Goal: Contribute content: Add original content to the website for others to see

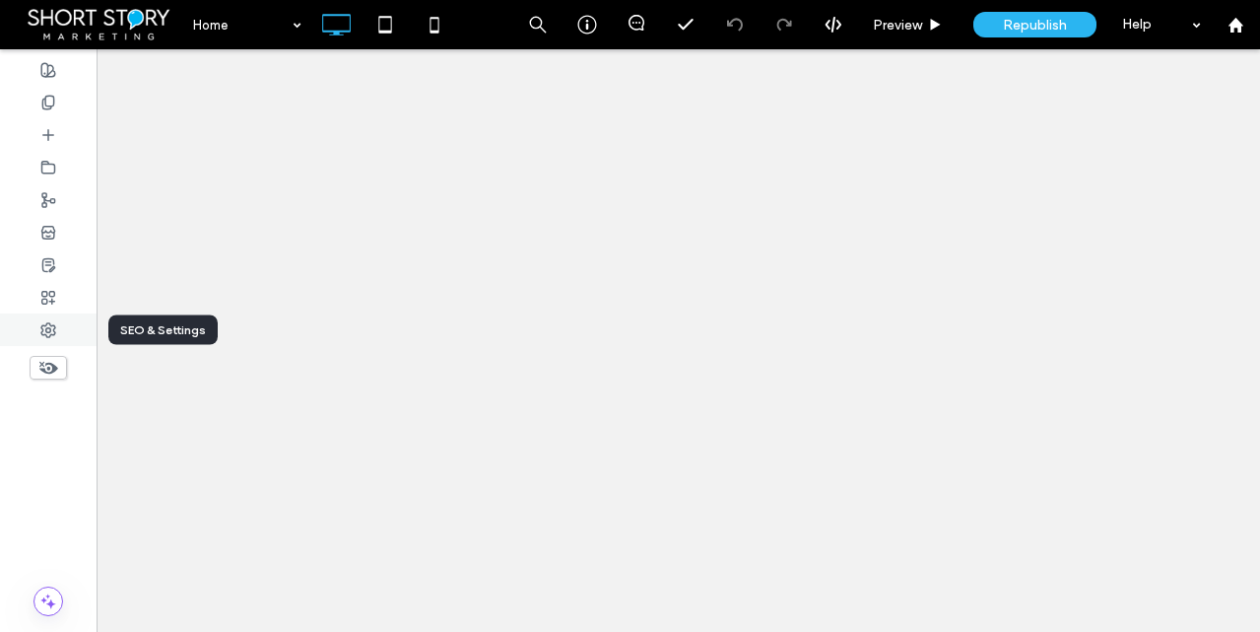
click at [46, 329] on use at bounding box center [48, 330] width 14 height 14
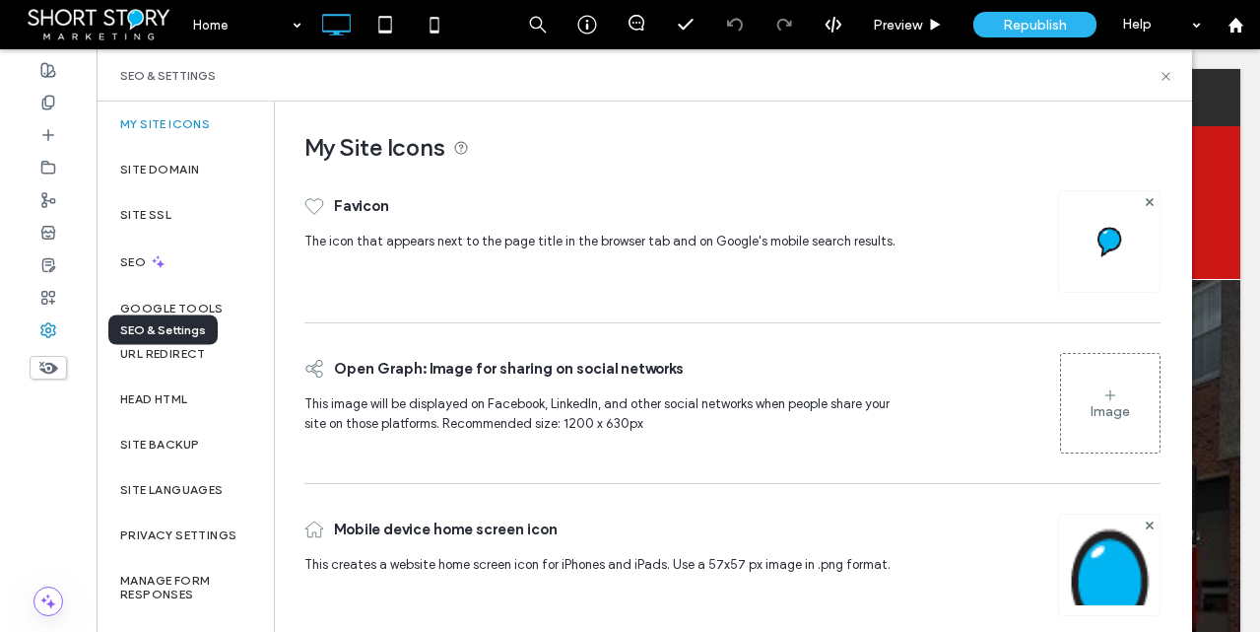
scroll to position [318, 0]
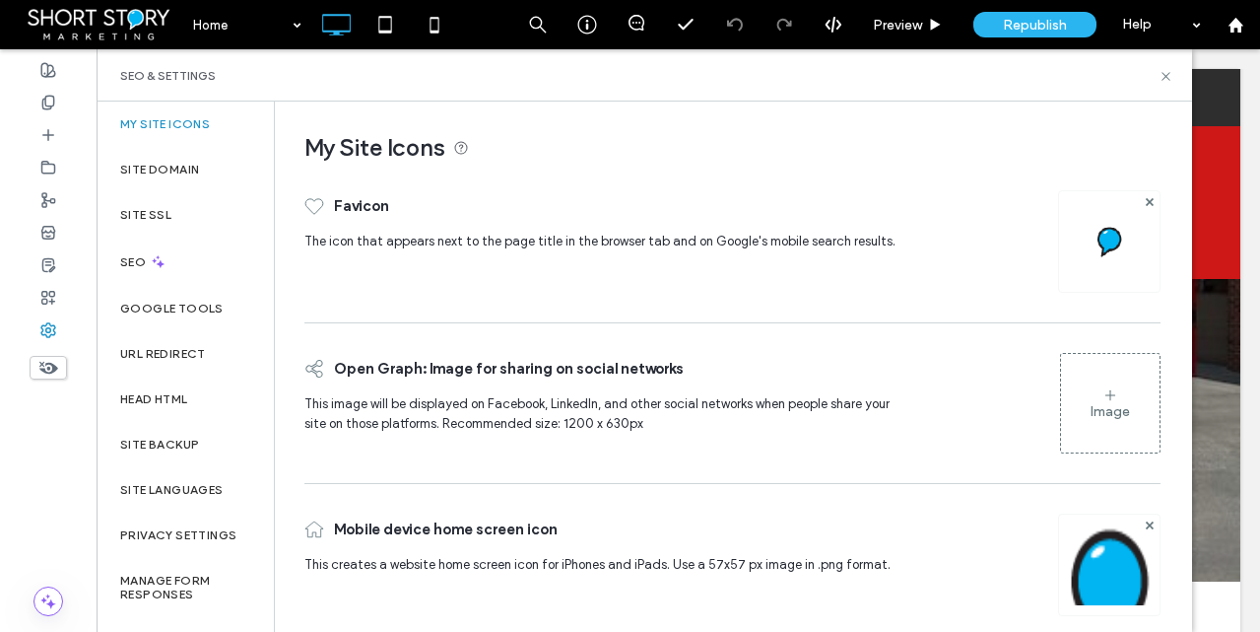
click at [173, 118] on label "My Site Icons" at bounding box center [165, 124] width 90 height 14
click at [1108, 397] on div "Image" at bounding box center [1110, 403] width 99 height 95
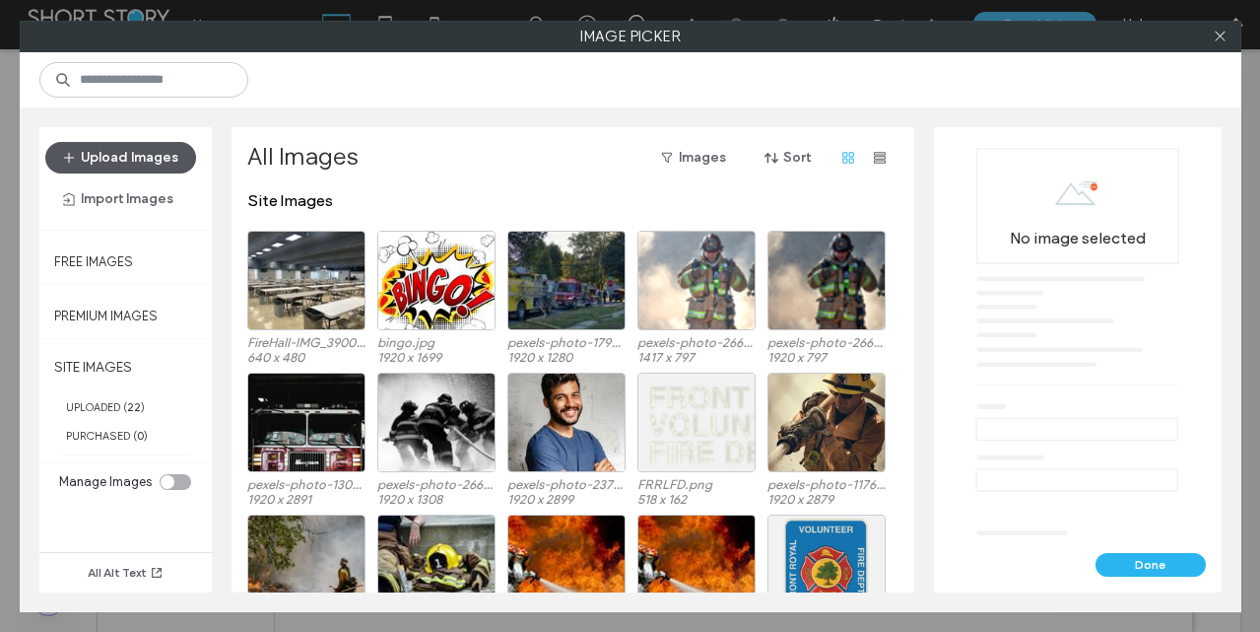
click at [107, 154] on button "Upload Images" at bounding box center [120, 158] width 151 height 32
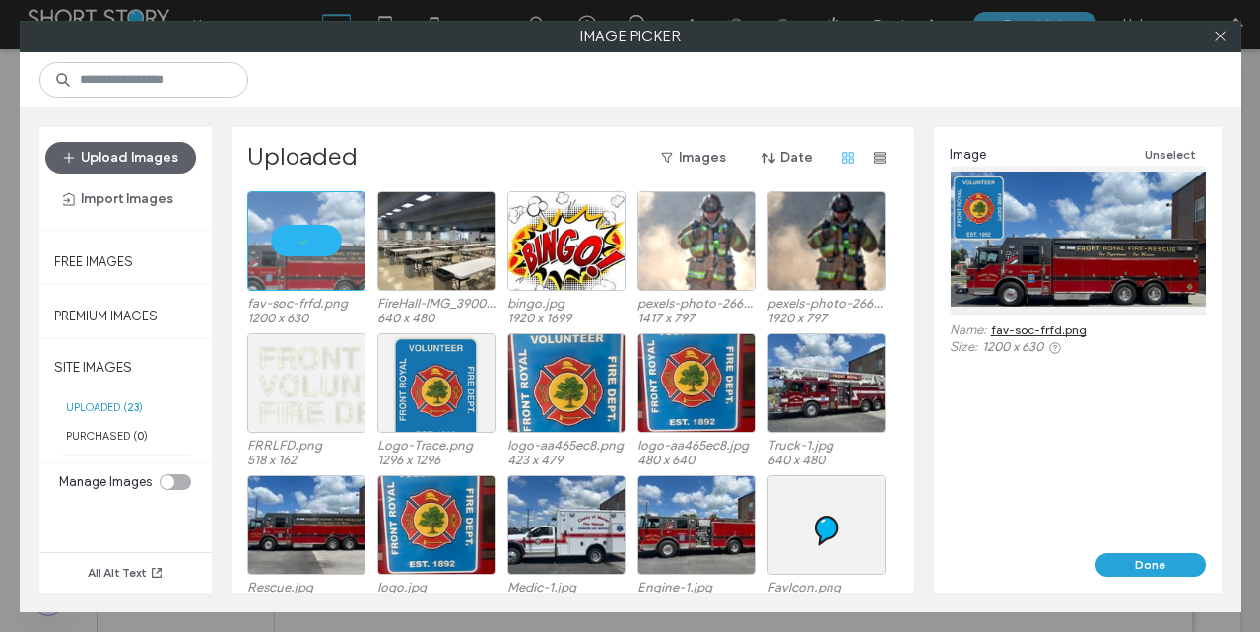
click at [1162, 567] on button "Done" at bounding box center [1151, 565] width 110 height 24
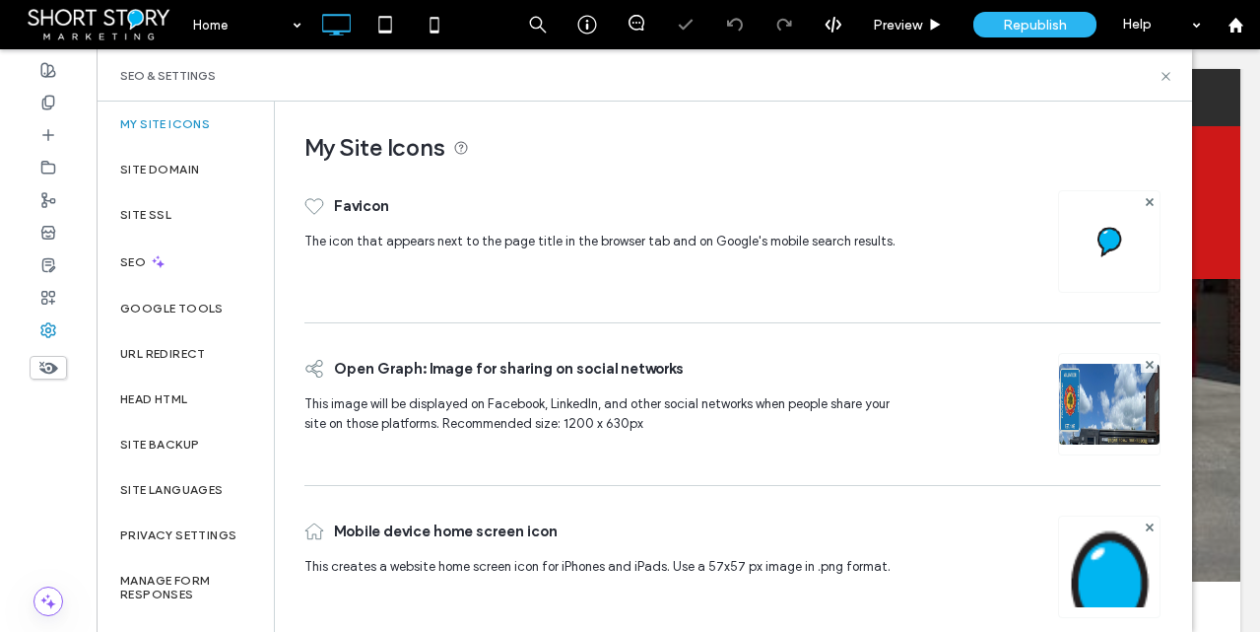
click at [1101, 239] on img at bounding box center [1110, 242] width 32 height 32
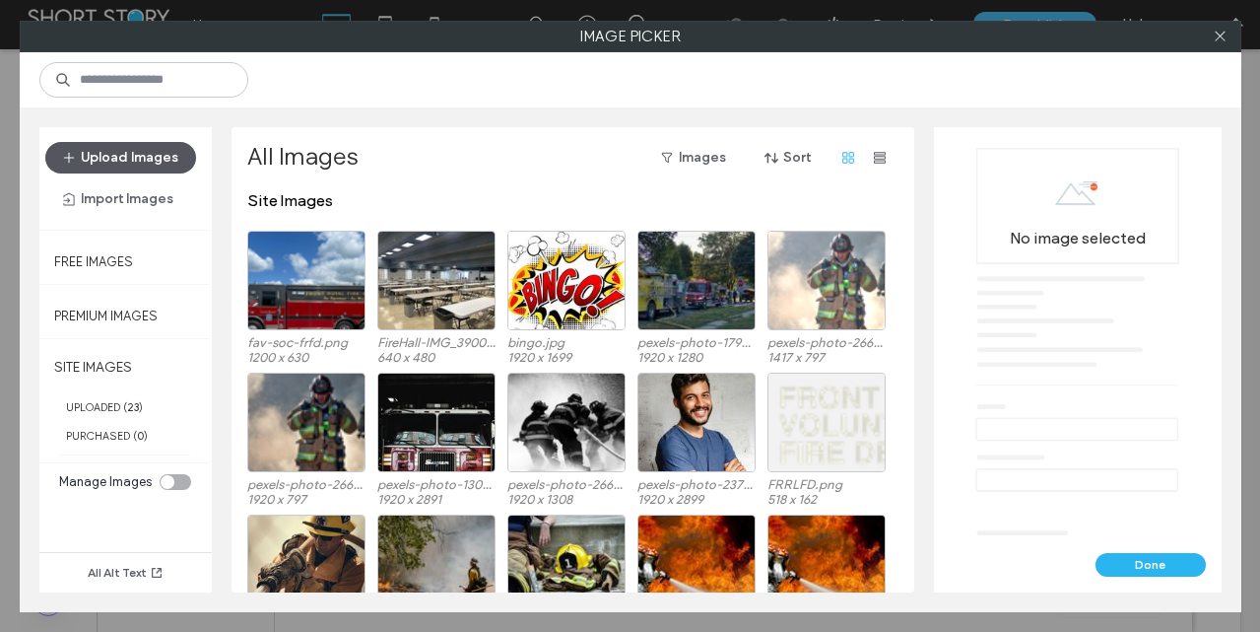
click at [118, 152] on button "Upload Images" at bounding box center [120, 158] width 151 height 32
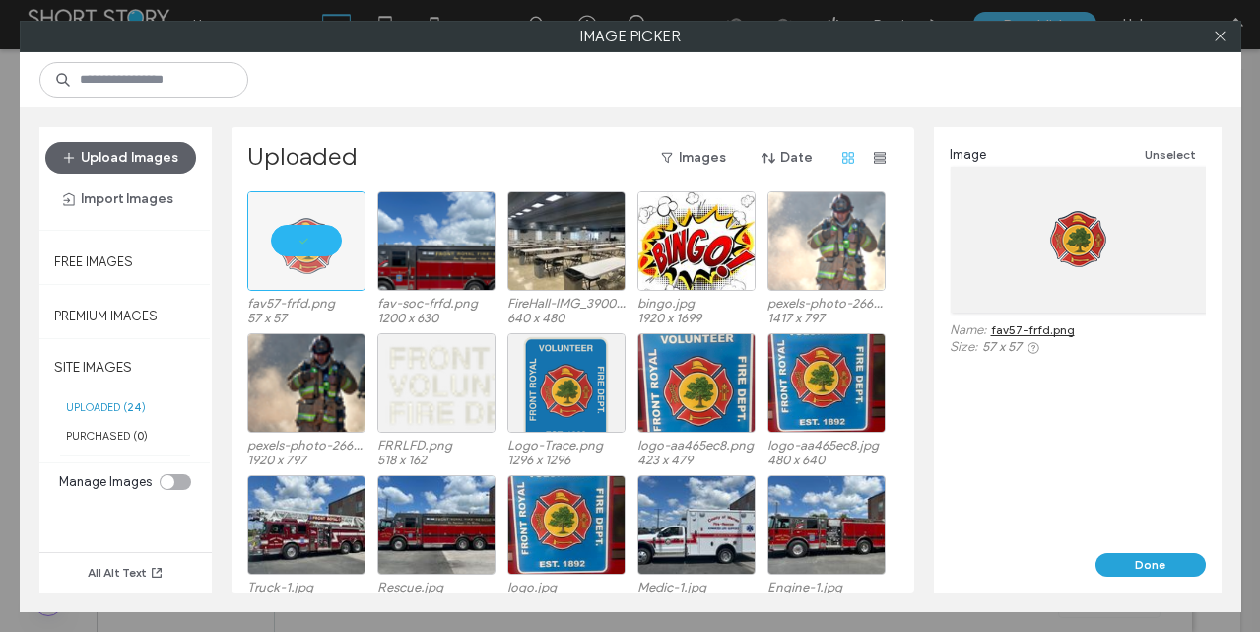
click at [1159, 563] on button "Done" at bounding box center [1151, 565] width 110 height 24
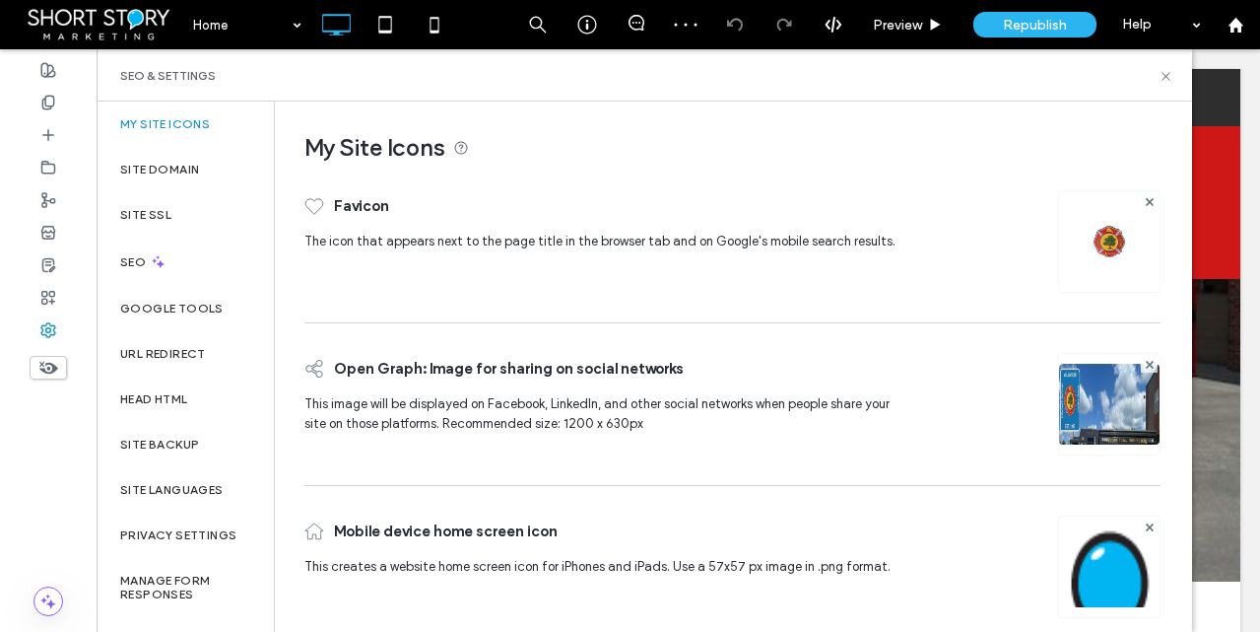
click at [1099, 561] on img at bounding box center [1109, 593] width 101 height 134
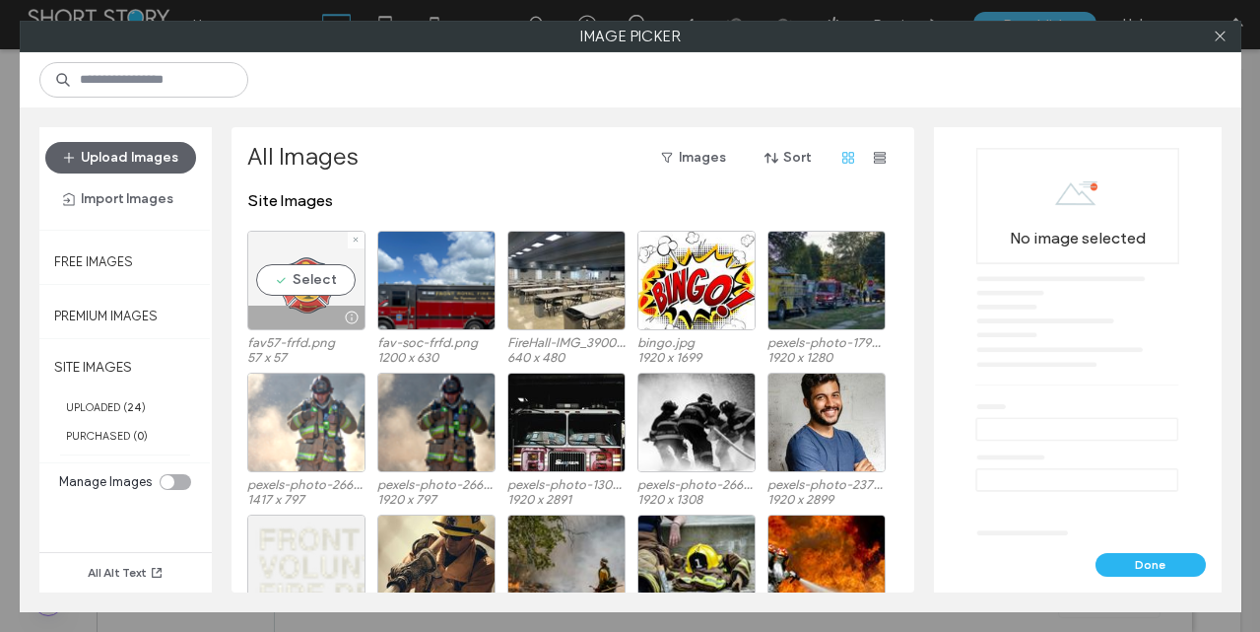
click at [306, 291] on div "Select" at bounding box center [306, 281] width 118 height 100
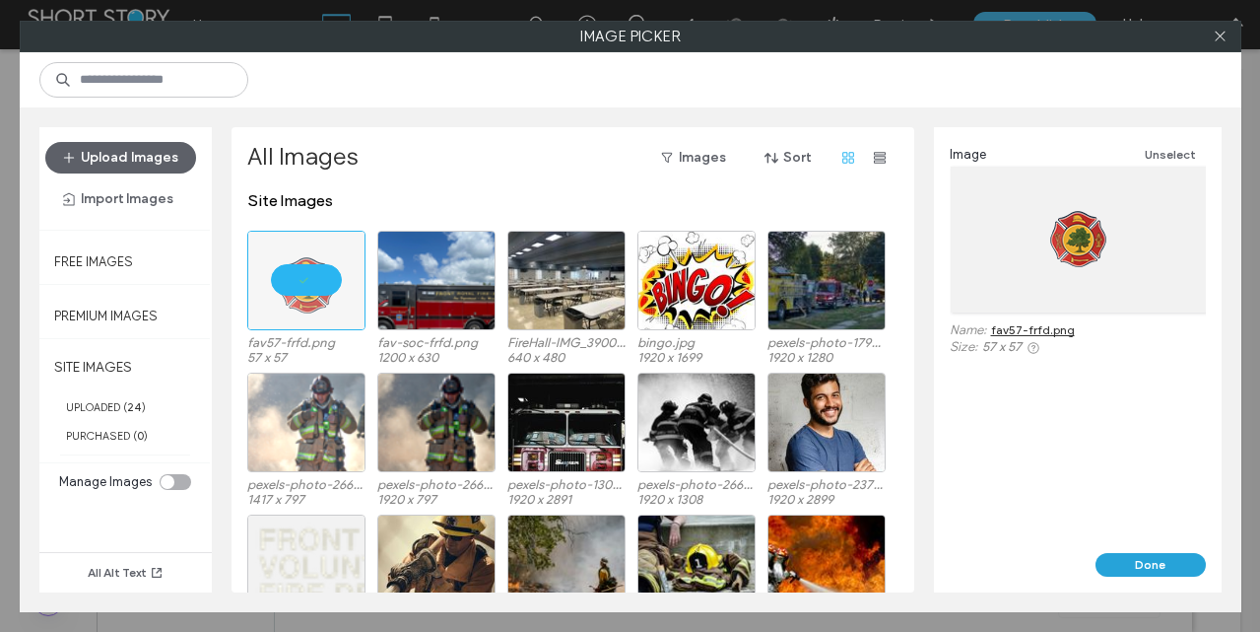
click at [1161, 560] on button "Done" at bounding box center [1151, 565] width 110 height 24
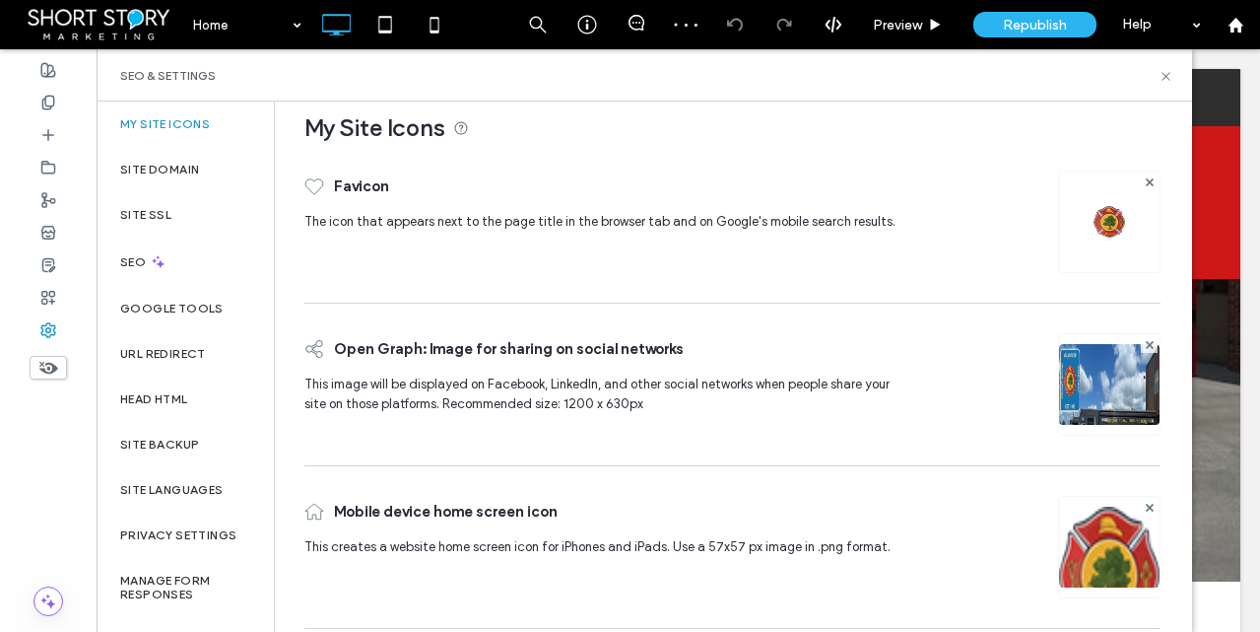
scroll to position [29, 0]
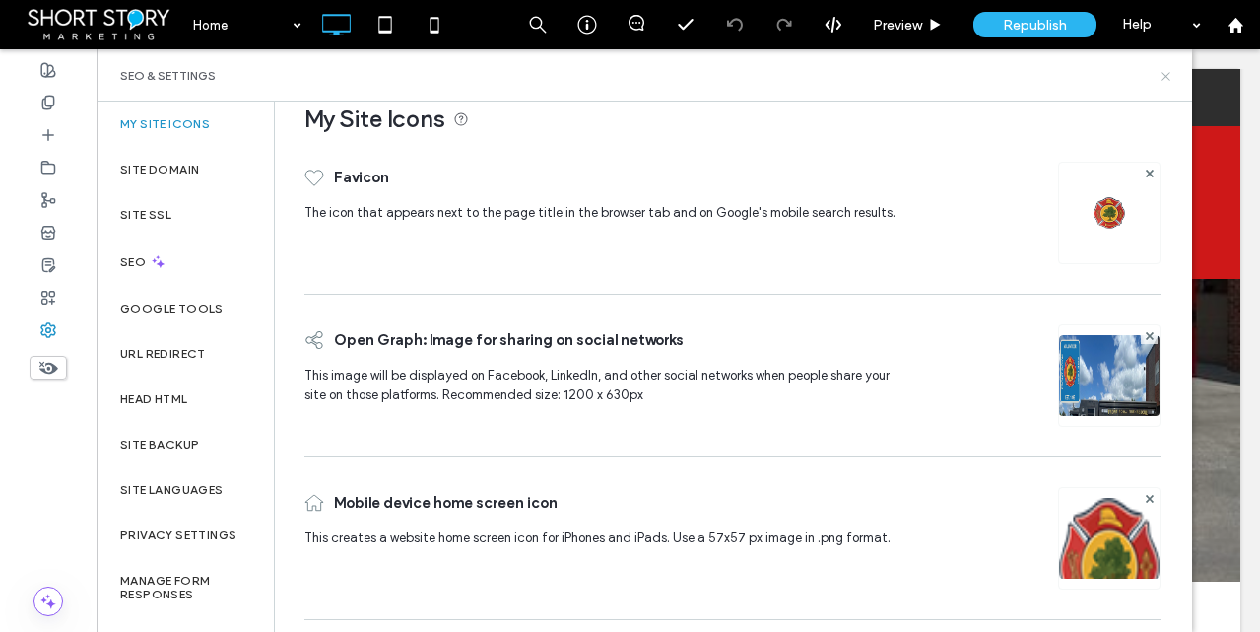
click at [1162, 70] on icon at bounding box center [1166, 76] width 15 height 15
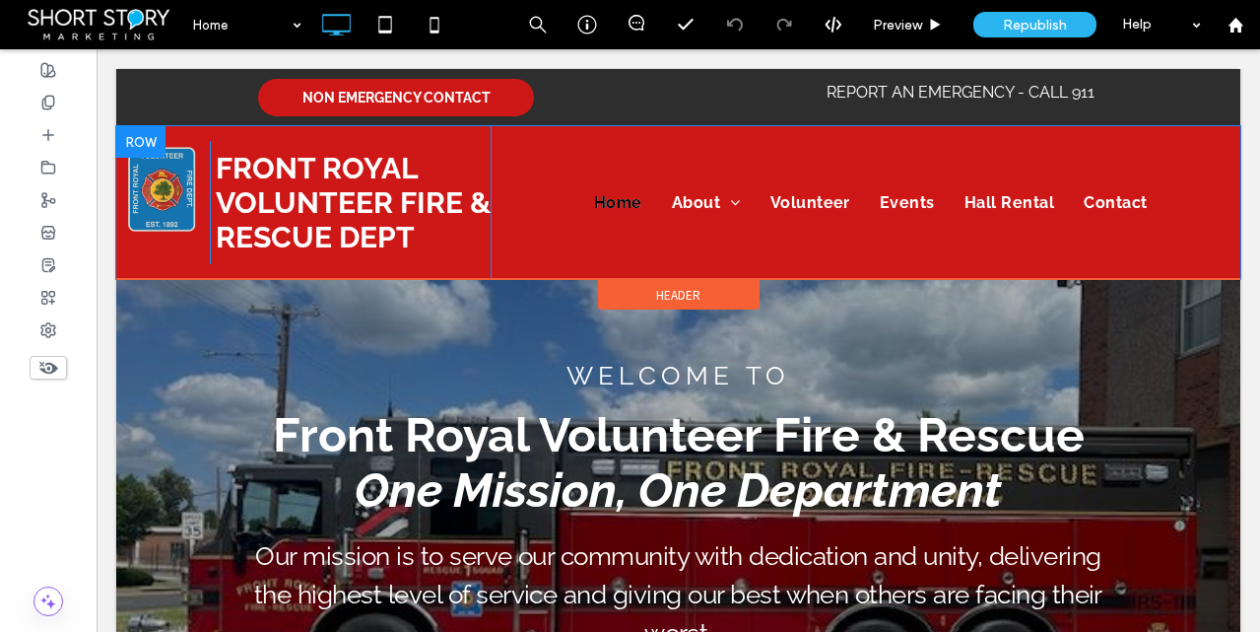
scroll to position [0, 0]
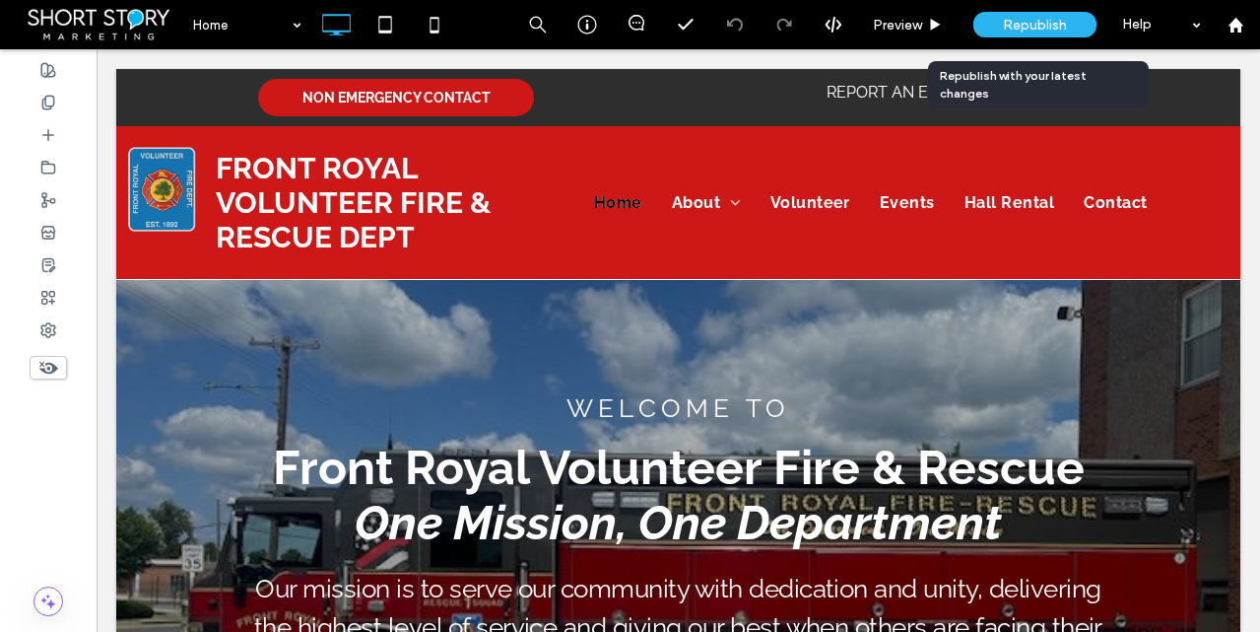
click at [1042, 18] on span "Republish" at bounding box center [1035, 25] width 64 height 17
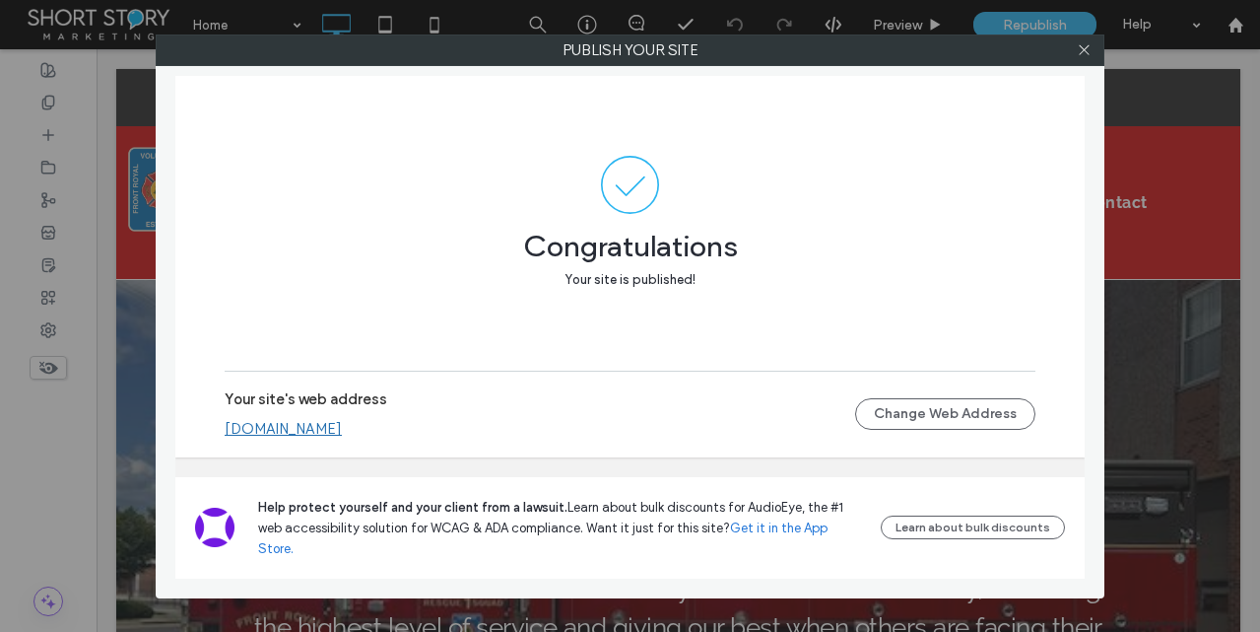
click at [285, 437] on link "[DOMAIN_NAME]" at bounding box center [283, 429] width 117 height 18
click at [1082, 51] on use at bounding box center [1084, 50] width 10 height 10
